Goal: Task Accomplishment & Management: Complete application form

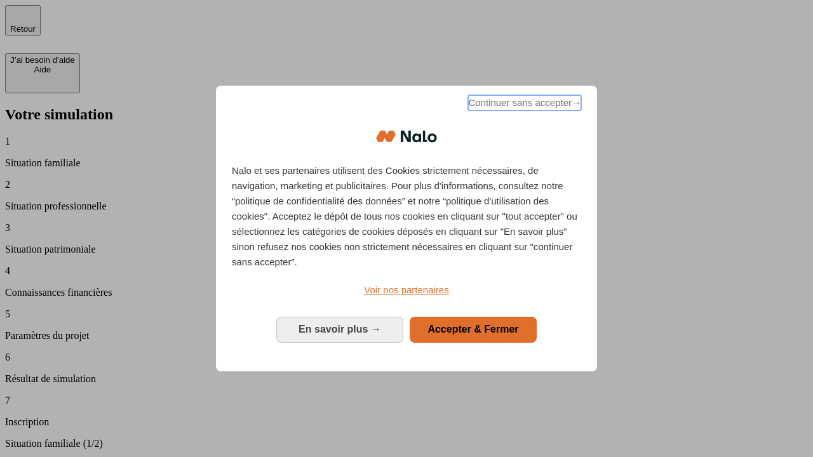
click at [523, 105] on span "Continuer sans accepter →" at bounding box center [524, 102] width 113 height 15
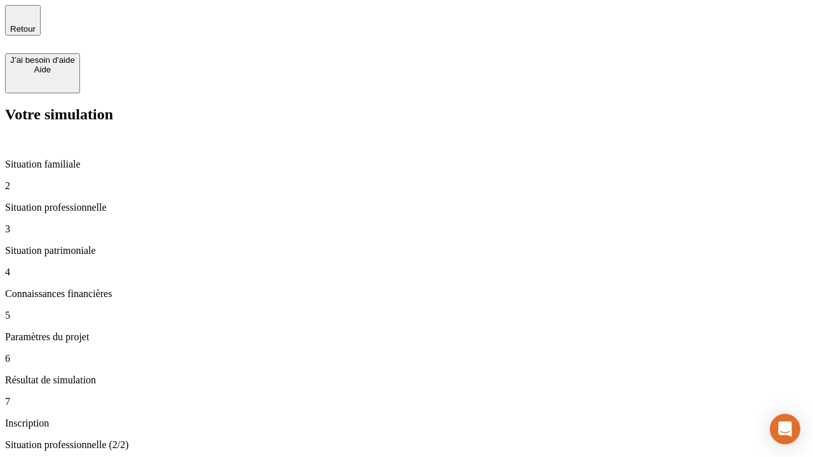
type input "30 000"
type input "1 000"
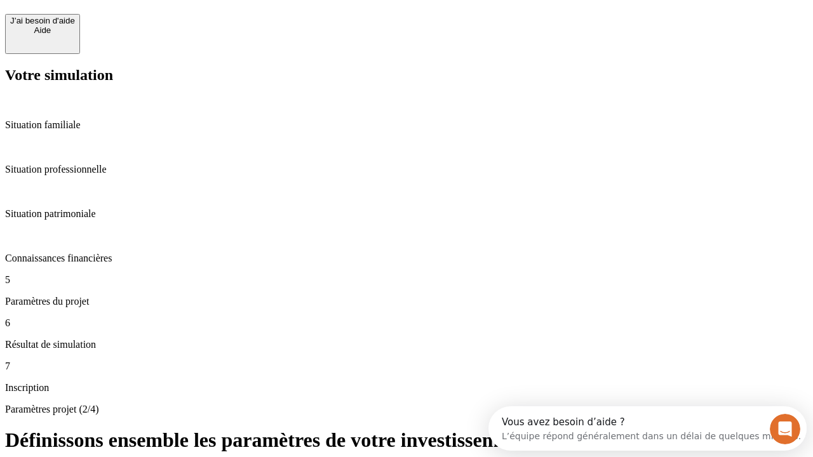
scroll to position [24, 0]
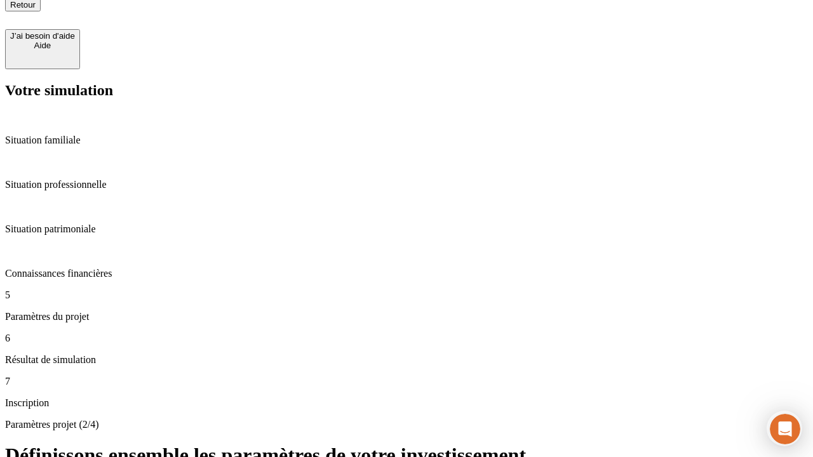
type input "65"
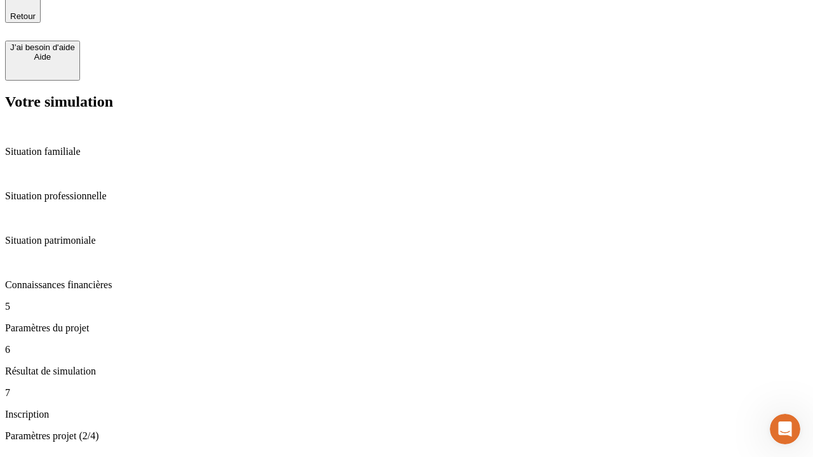
type input "5 000"
type input "640"
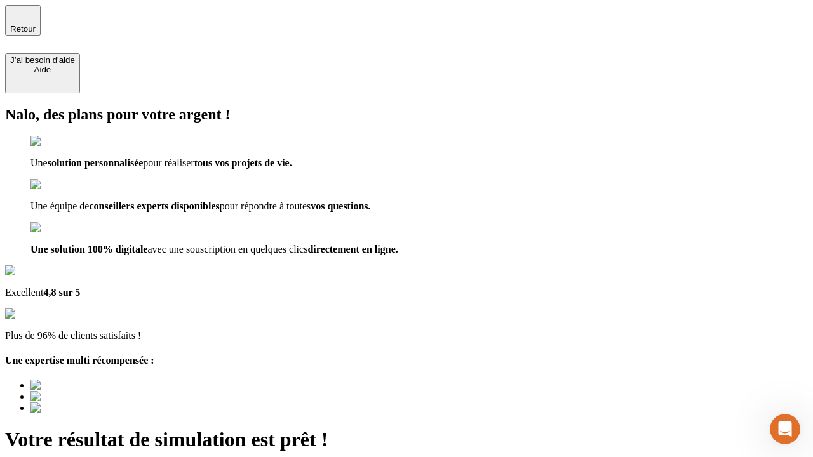
type input "[EMAIL_ADDRESS][DOMAIN_NAME]"
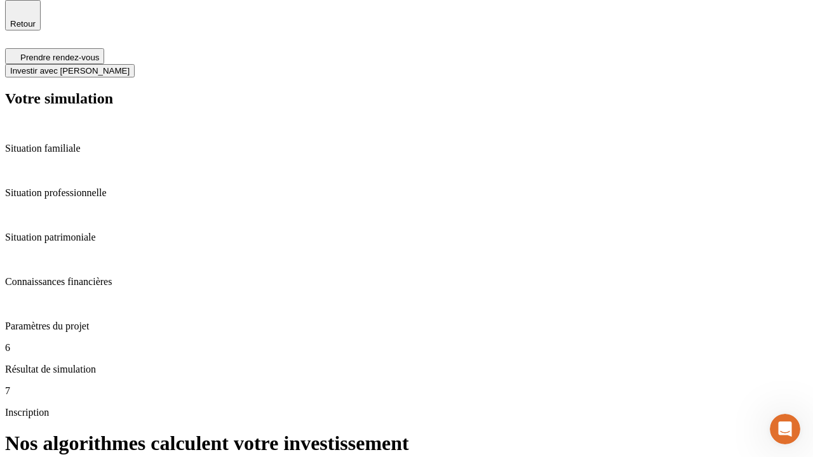
click at [130, 66] on span "Investir avec [PERSON_NAME]" at bounding box center [69, 71] width 119 height 10
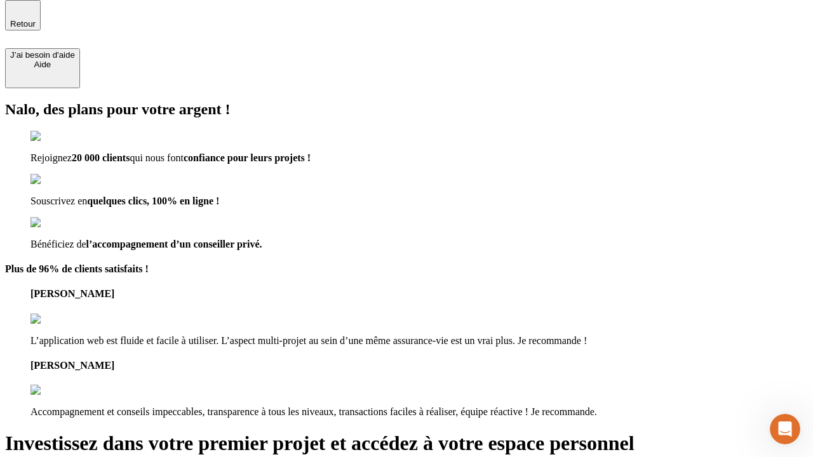
scroll to position [4, 0]
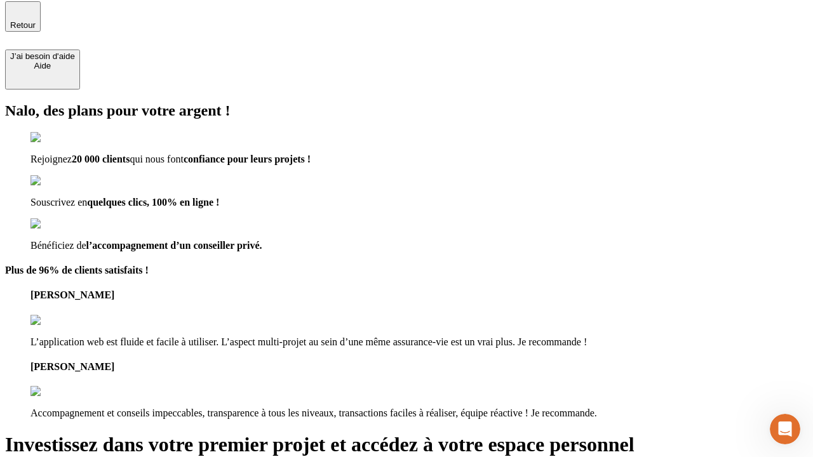
type input "[PERSON_NAME][EMAIL_ADDRESS][DOMAIN_NAME]"
